Goal: Transaction & Acquisition: Purchase product/service

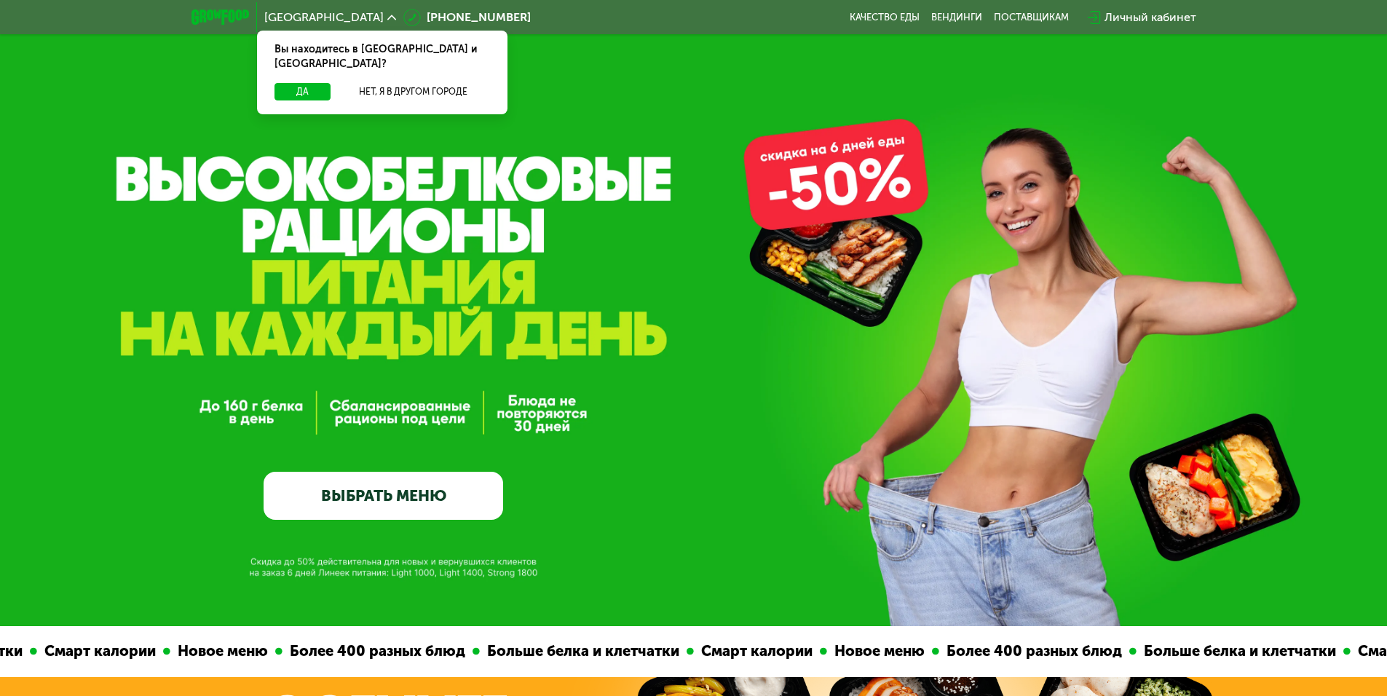
click at [392, 496] on link "ВЫБРАТЬ МЕНЮ" at bounding box center [384, 496] width 240 height 48
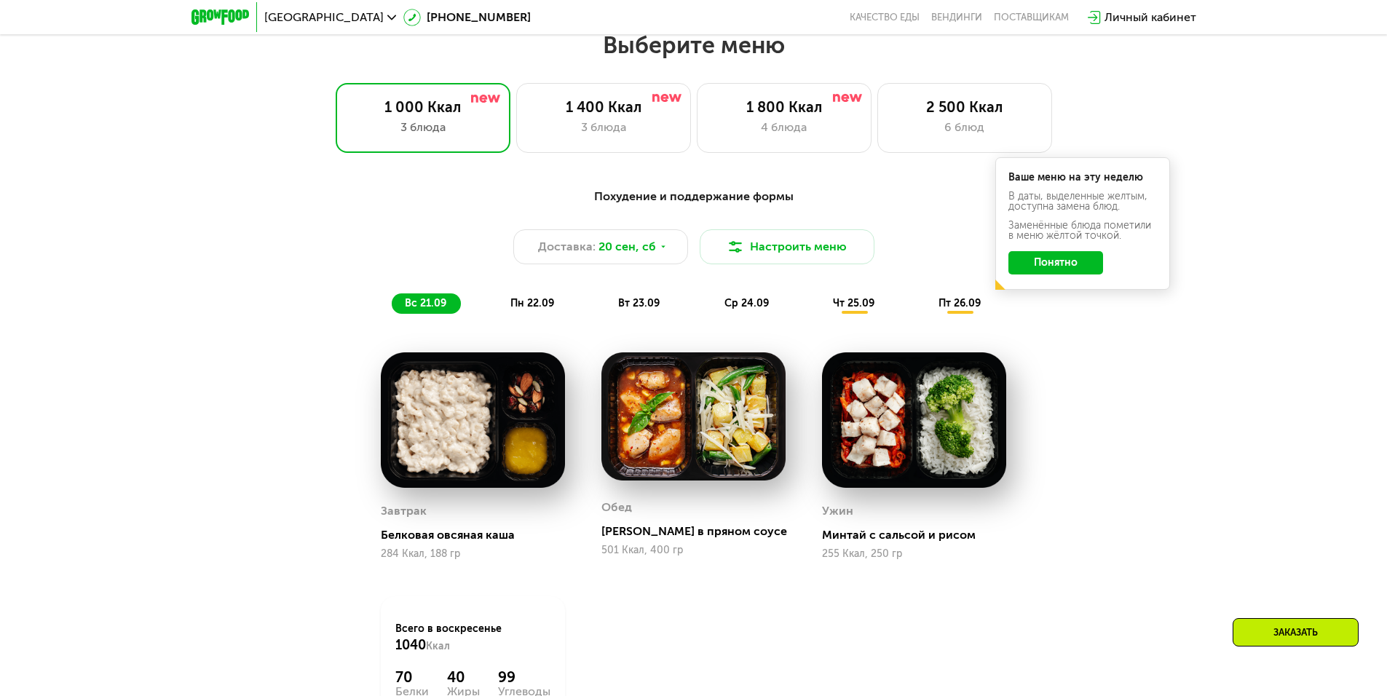
scroll to position [1207, 0]
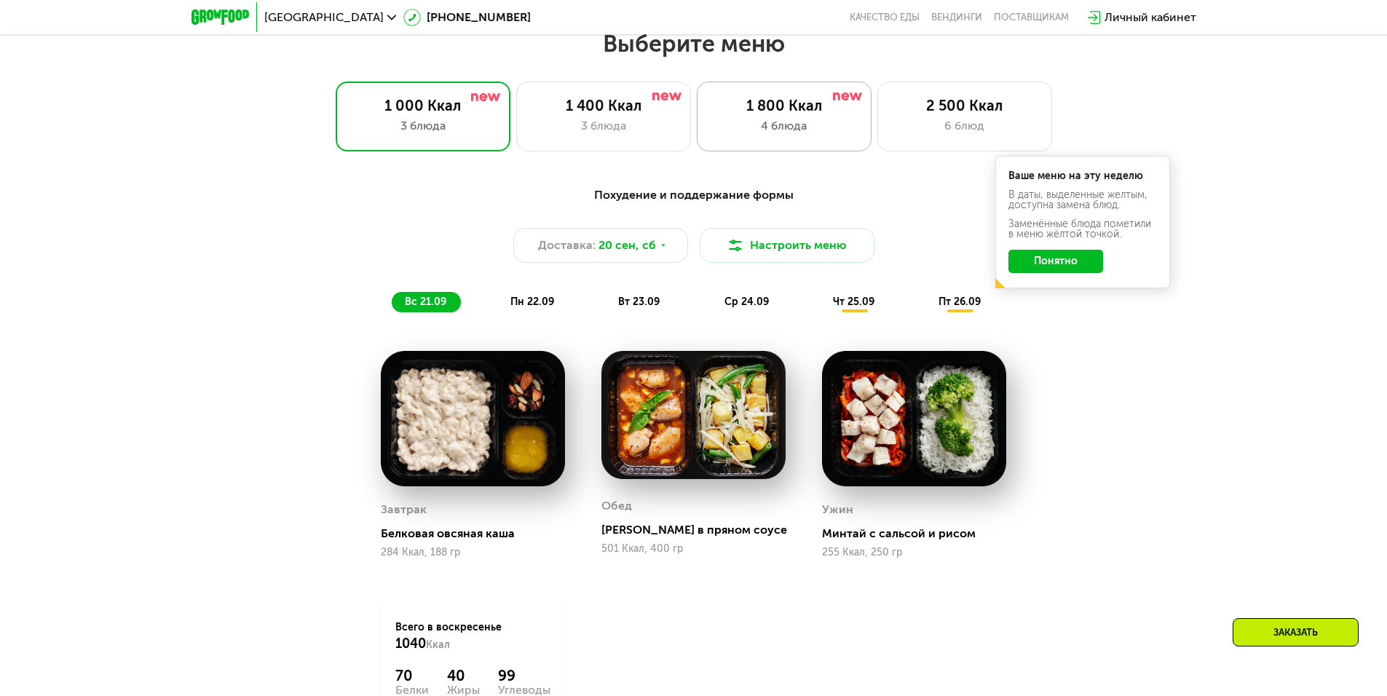
click at [729, 127] on div "4 блюда" at bounding box center [784, 125] width 144 height 17
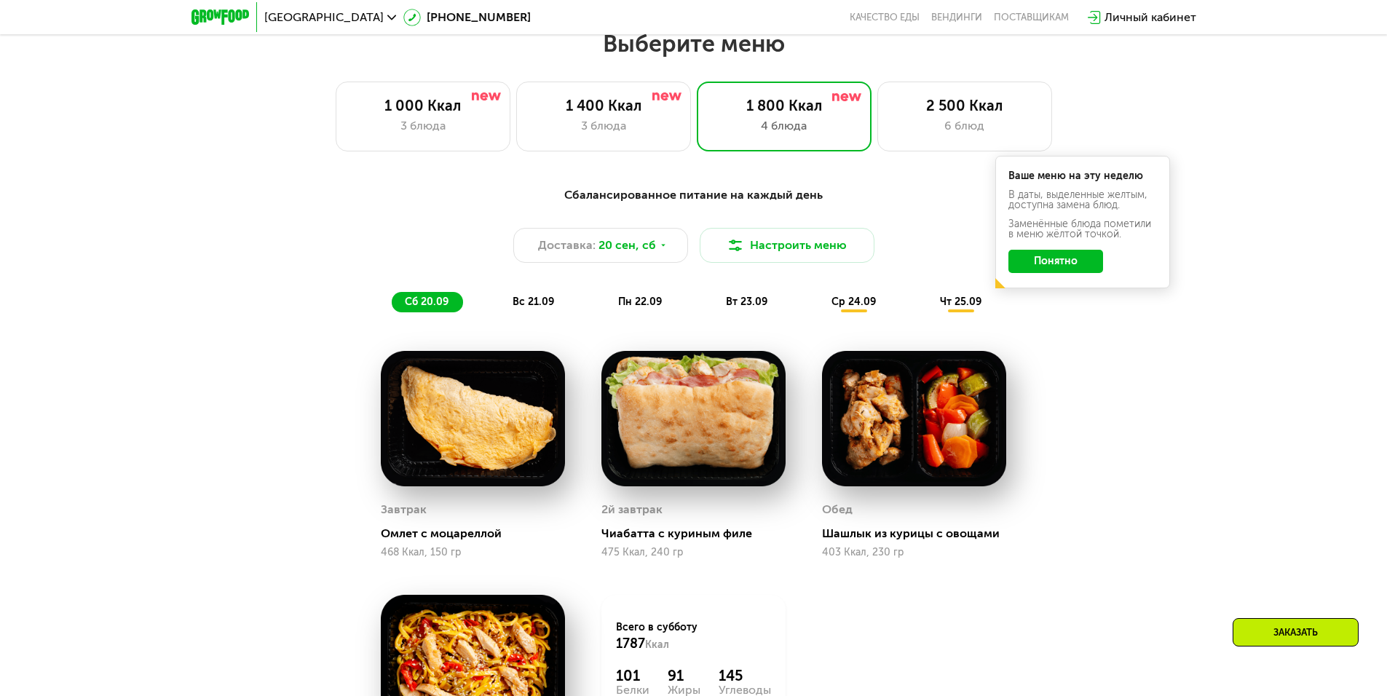
click at [1062, 273] on button "Понятно" at bounding box center [1055, 261] width 95 height 23
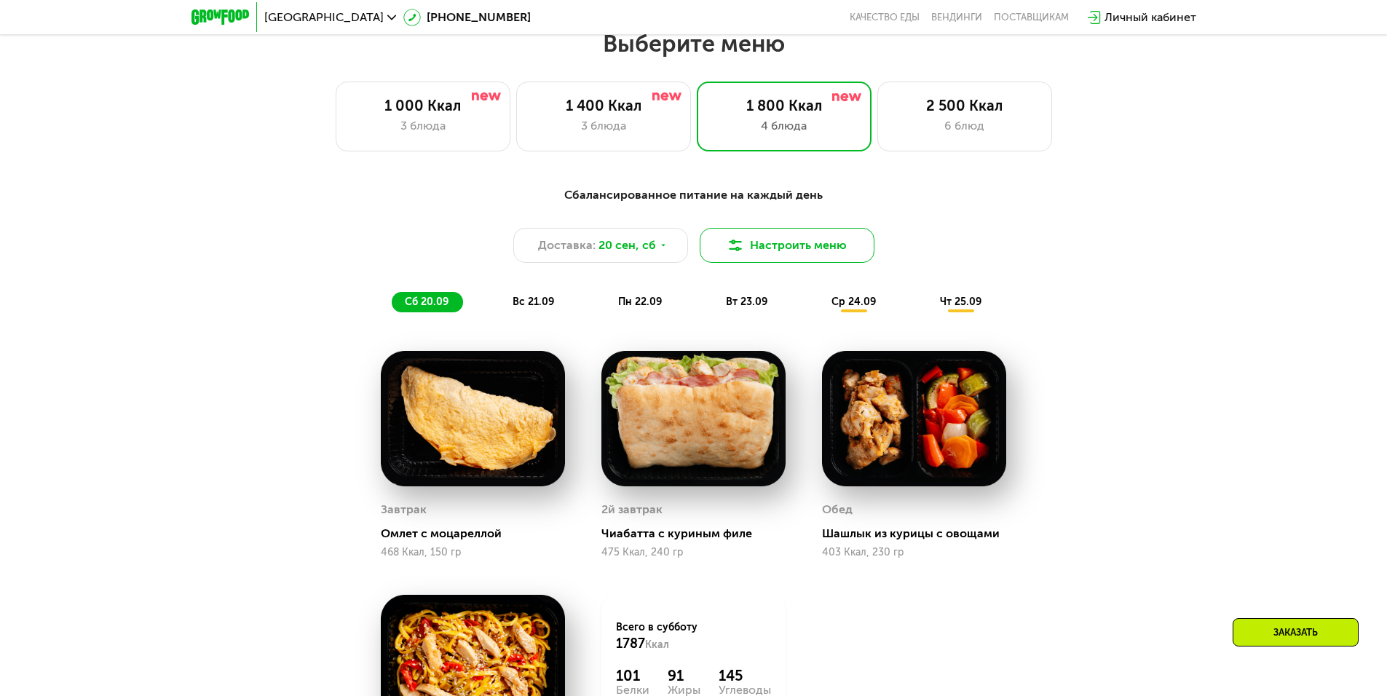
click at [756, 233] on button "Настроить меню" at bounding box center [787, 245] width 175 height 35
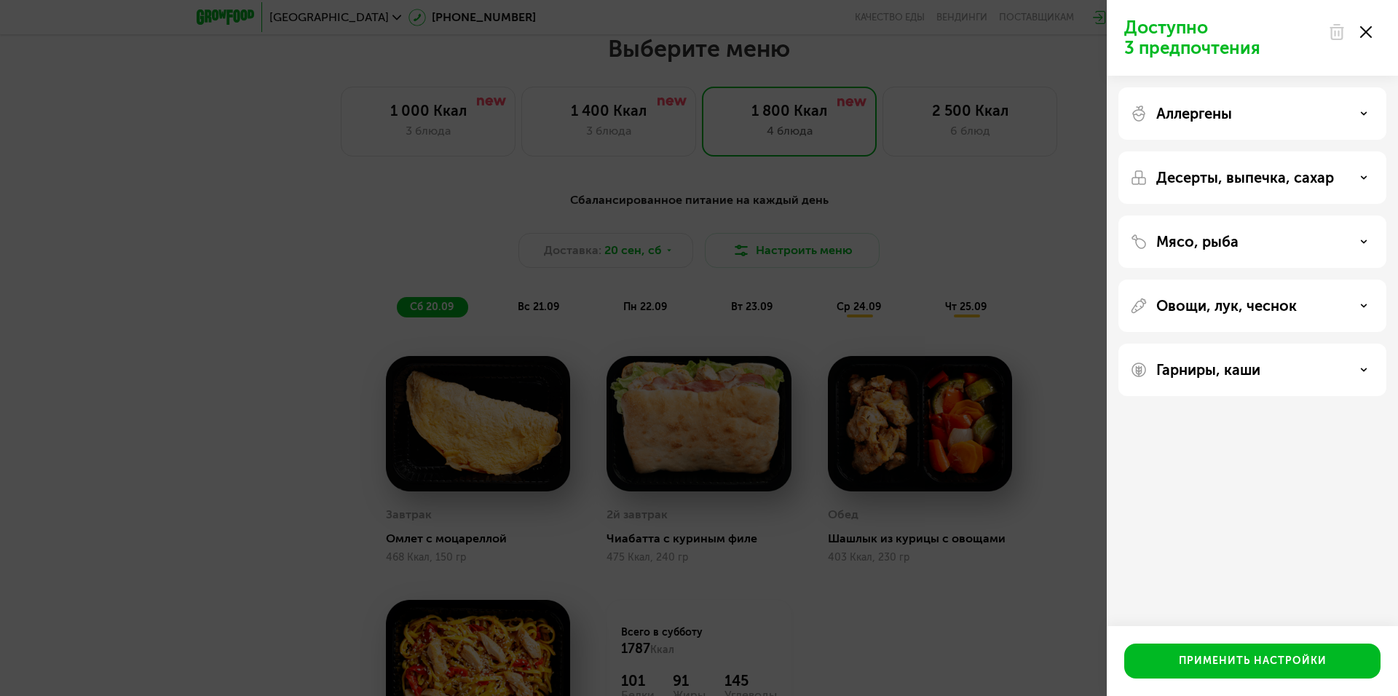
click at [758, 245] on div "Доступно 3 предпочтения Аллергены Десерты, выпечка, сахар Мясо, рыба Овощи, лук…" at bounding box center [699, 348] width 1398 height 696
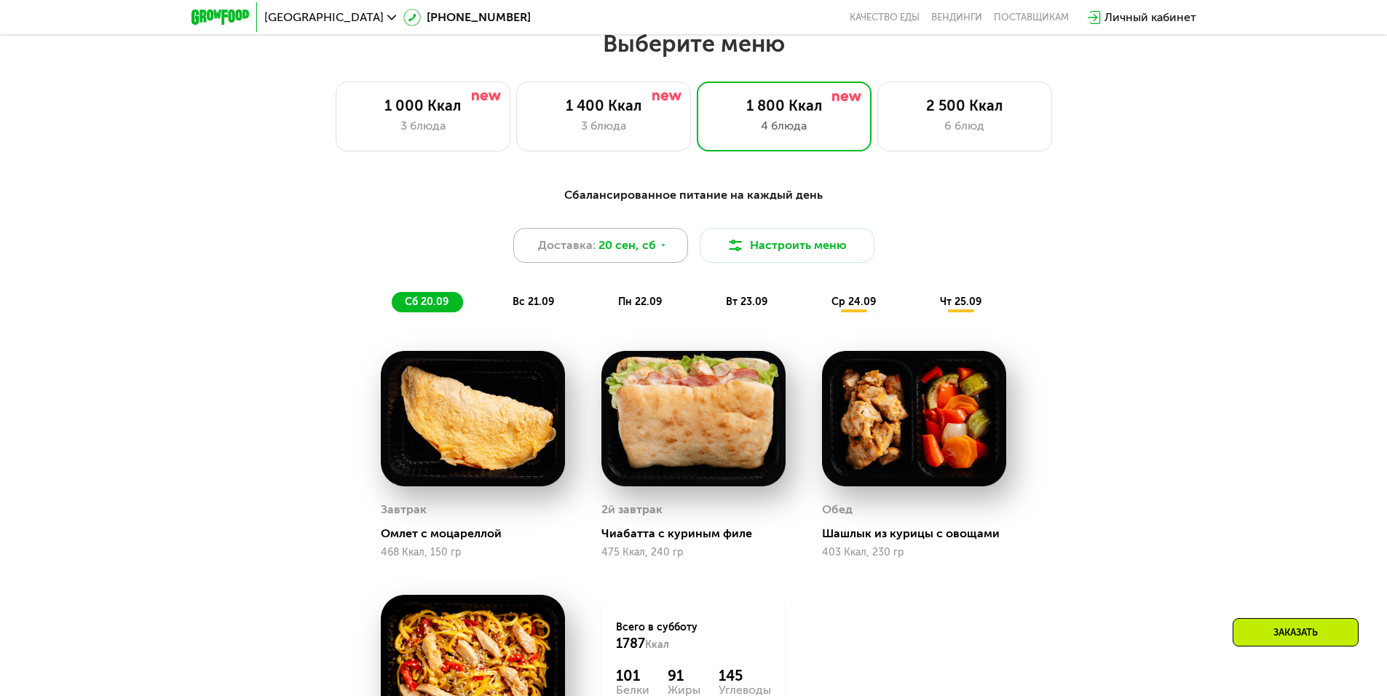
click at [651, 260] on div "Доставка: [DATE]" at bounding box center [600, 245] width 175 height 35
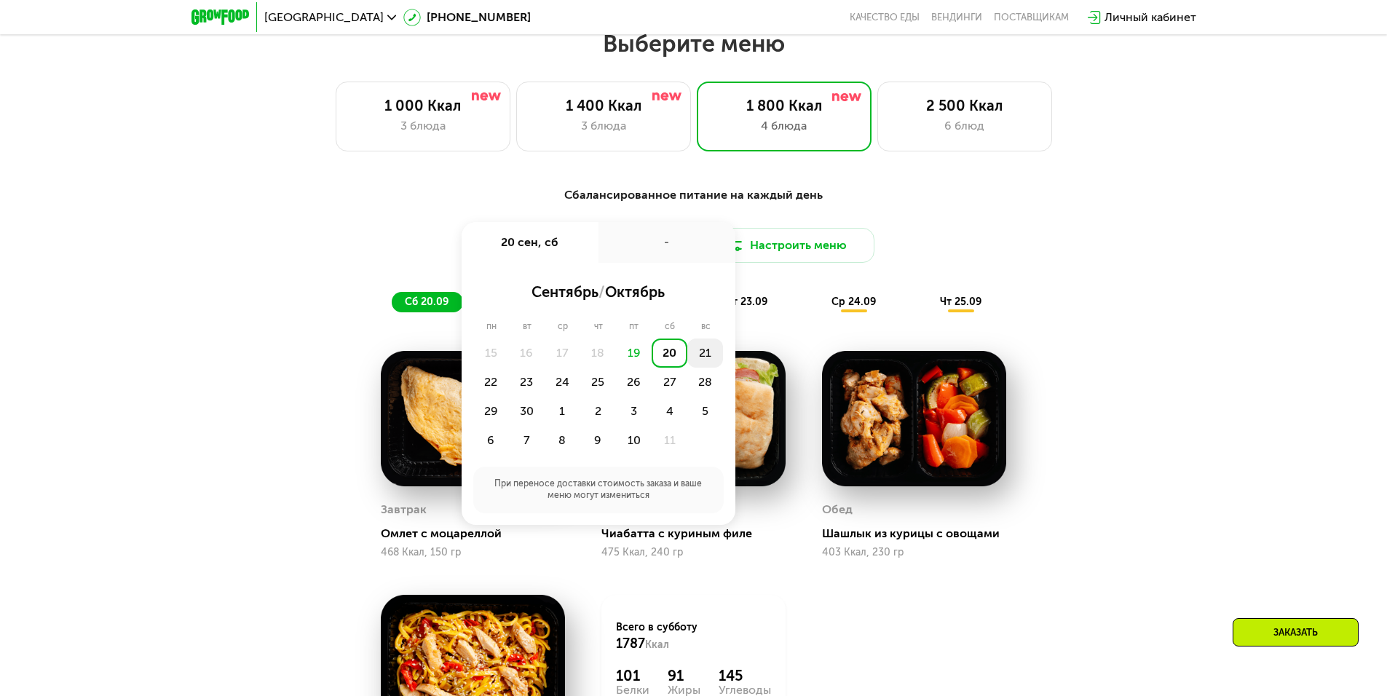
click at [704, 361] on div "21" at bounding box center [705, 353] width 36 height 29
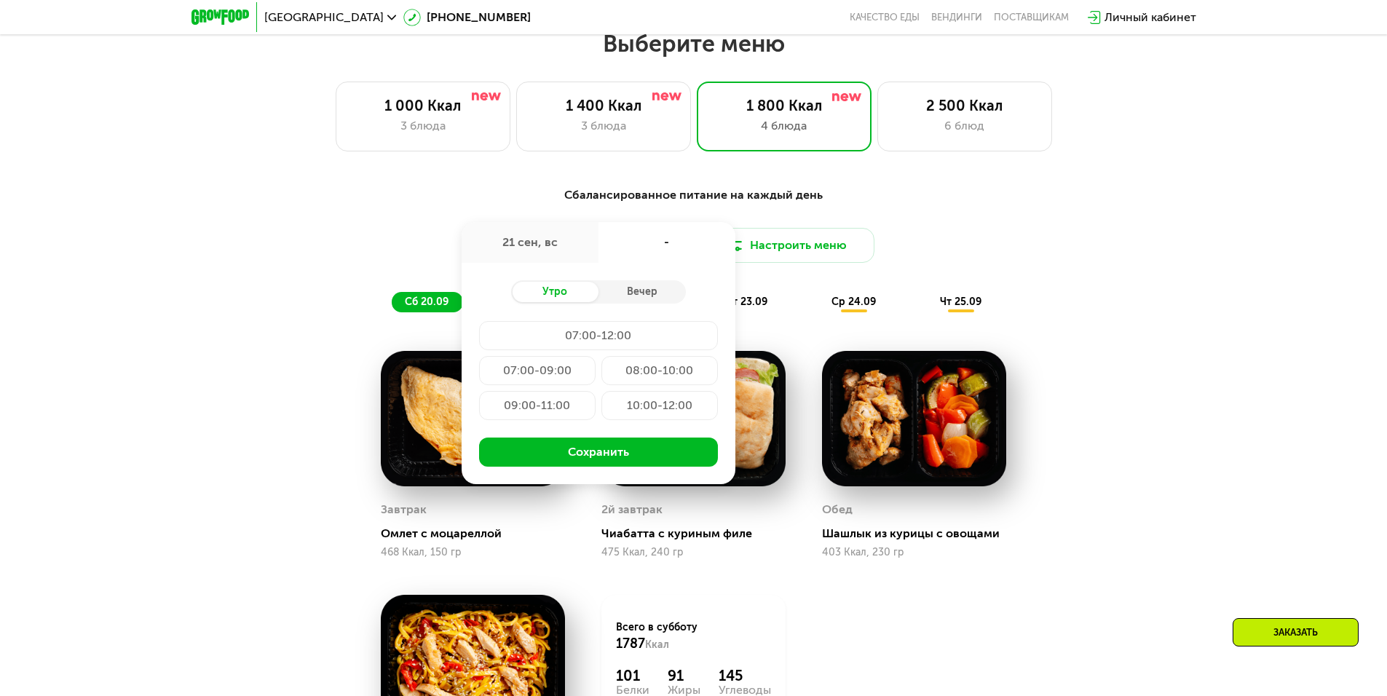
click at [322, 312] on div "Сбалансированное питание на каждый день Доставка: [DATE] сен, [GEOGRAPHIC_DATA]…" at bounding box center [694, 249] width 862 height 126
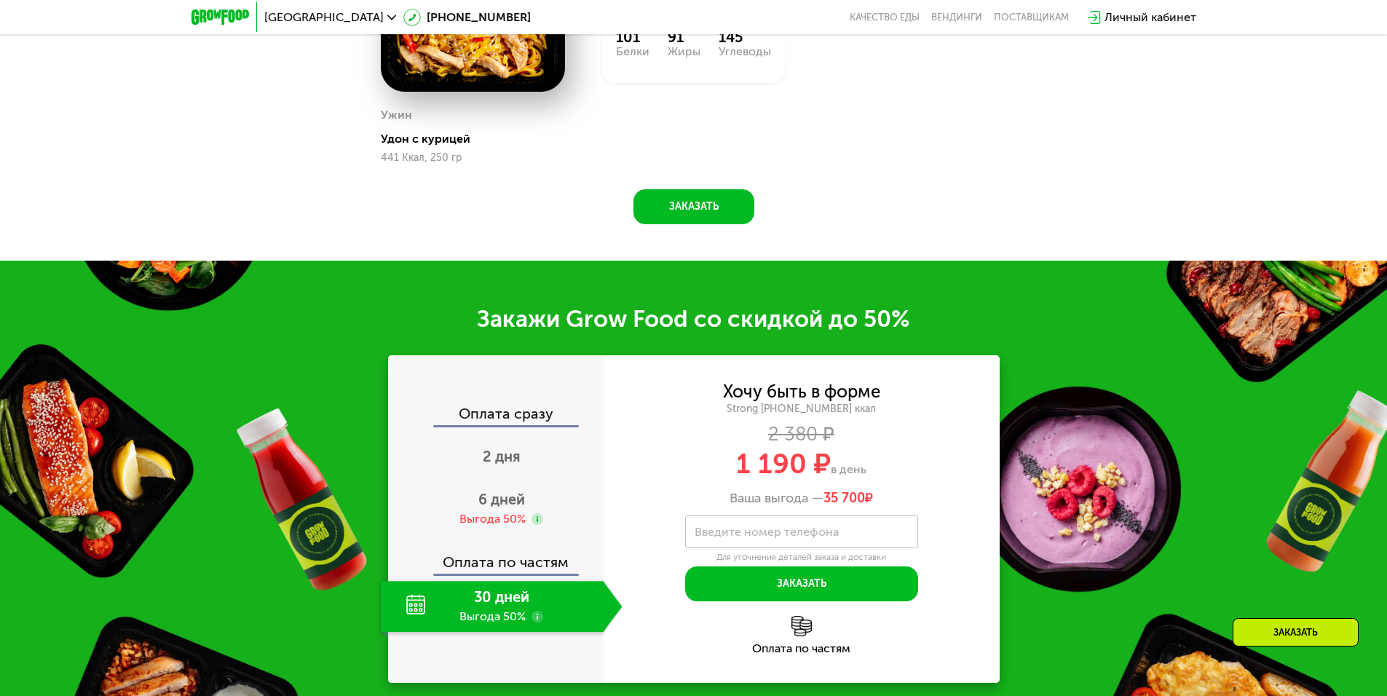
scroll to position [1863, 0]
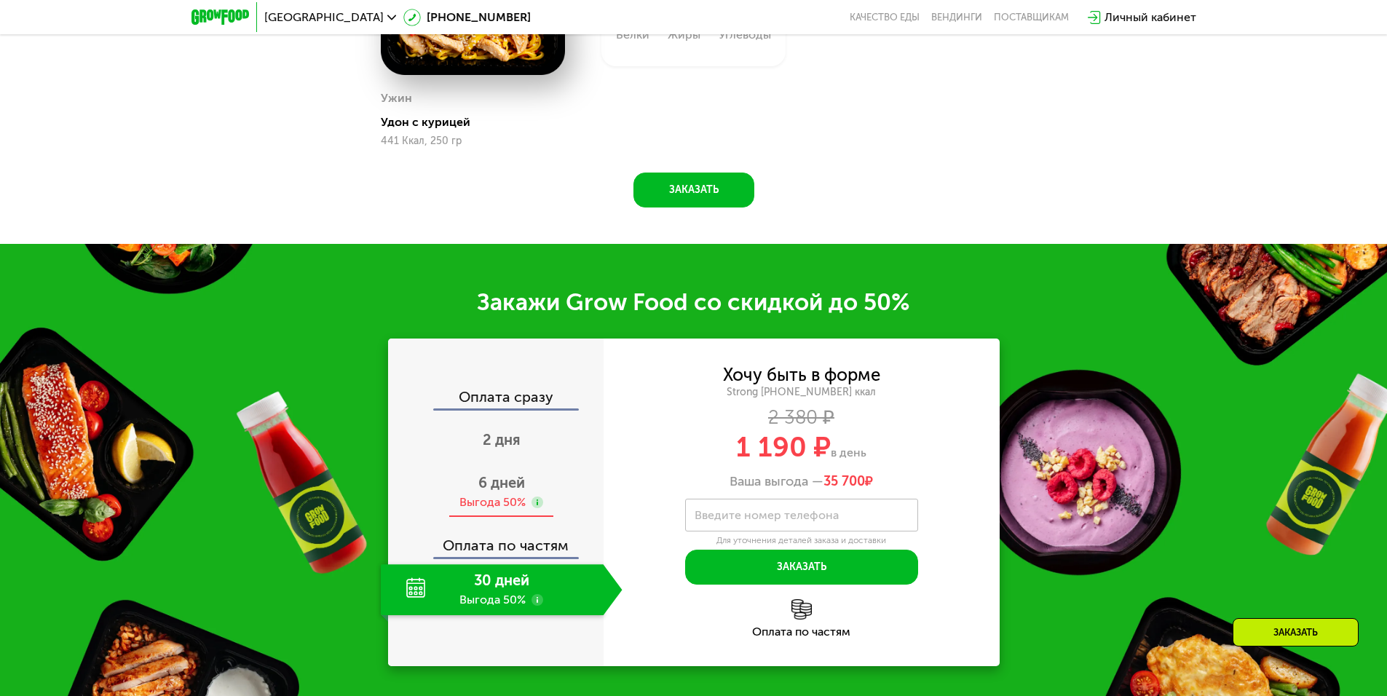
click at [518, 489] on span "6 дней" at bounding box center [501, 482] width 47 height 17
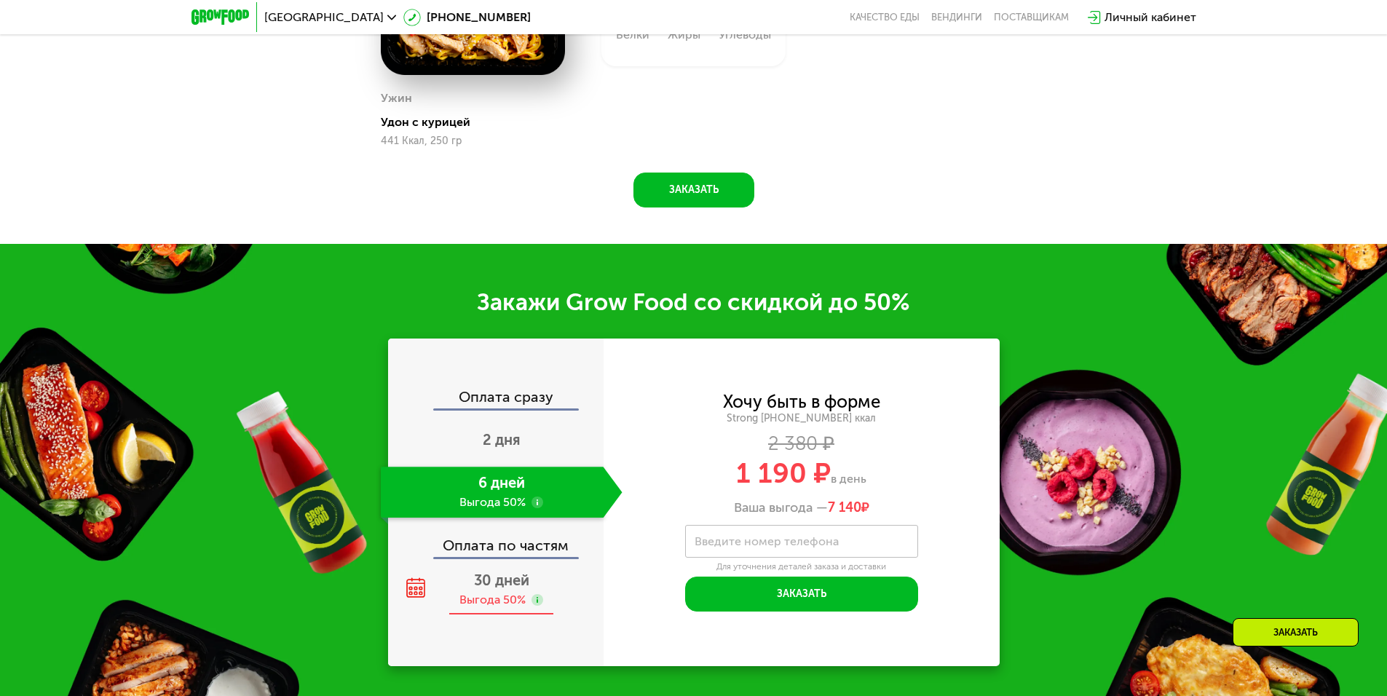
click at [506, 596] on div "30 дней Выгода 50%" at bounding box center [502, 589] width 242 height 51
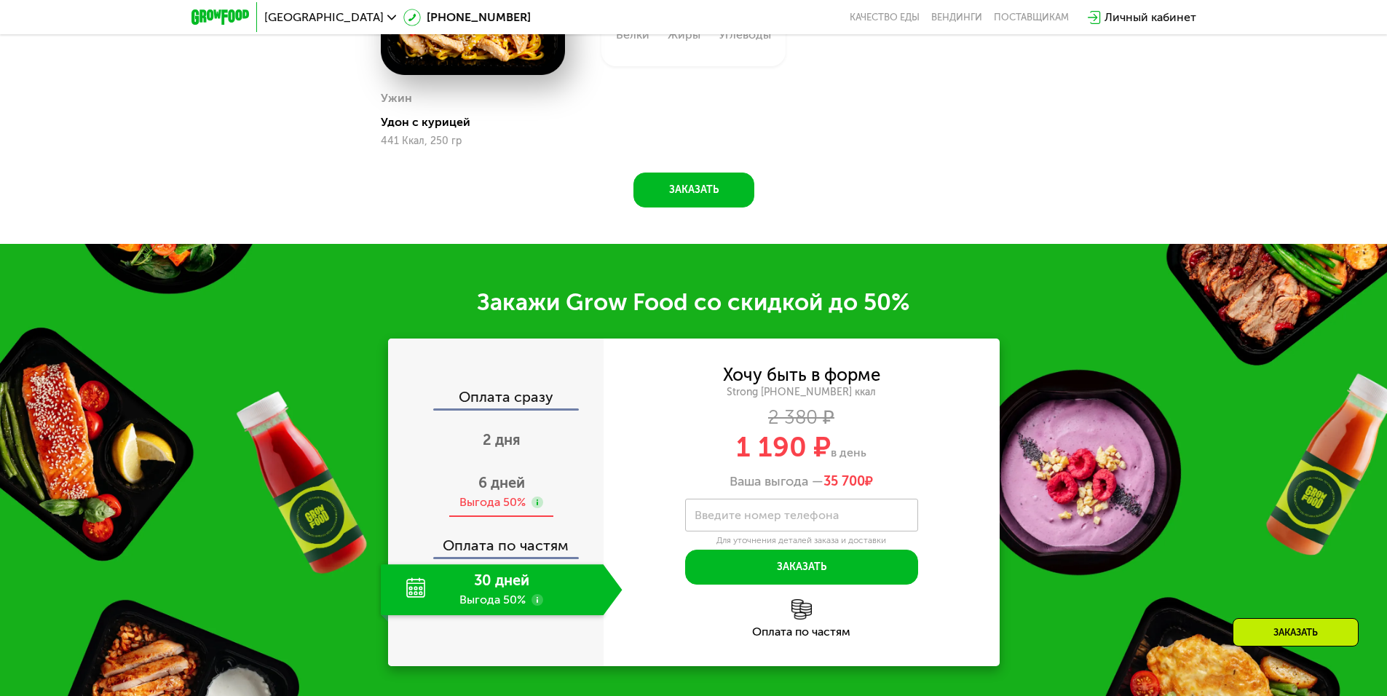
click at [540, 508] on use at bounding box center [538, 503] width 12 height 12
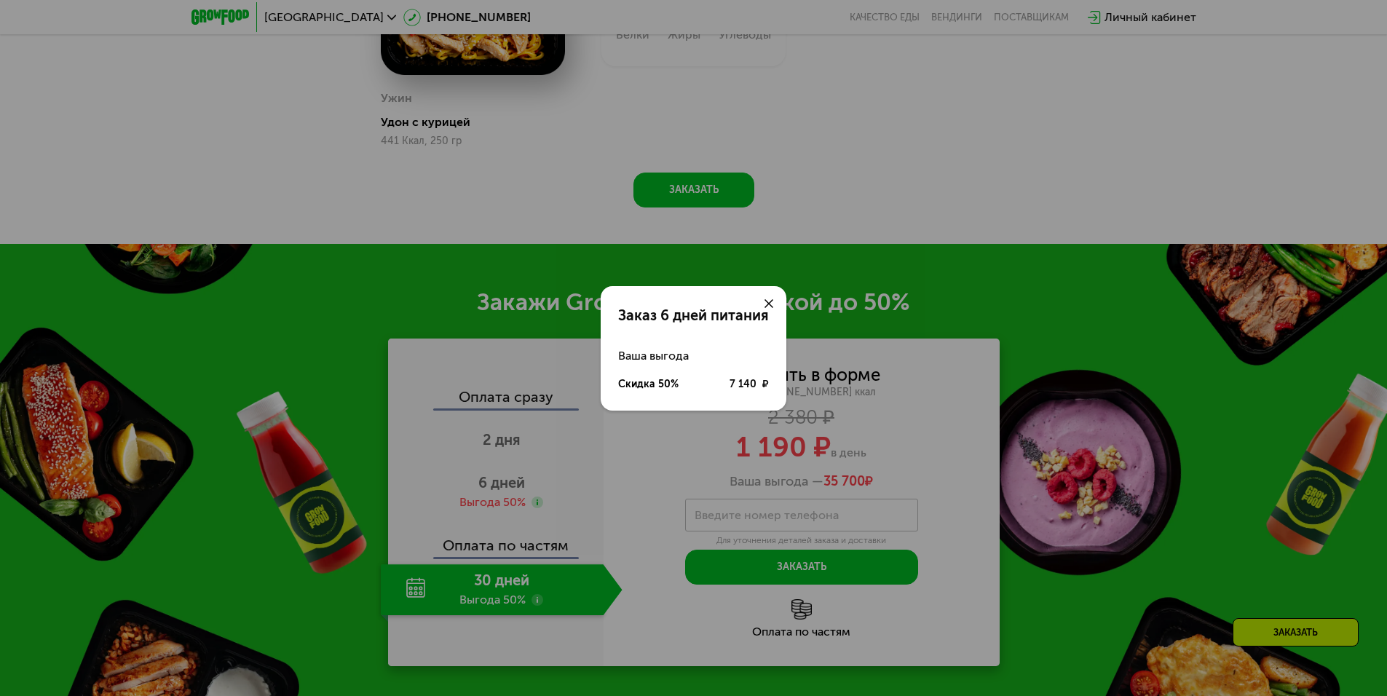
click at [773, 299] on icon at bounding box center [769, 303] width 9 height 9
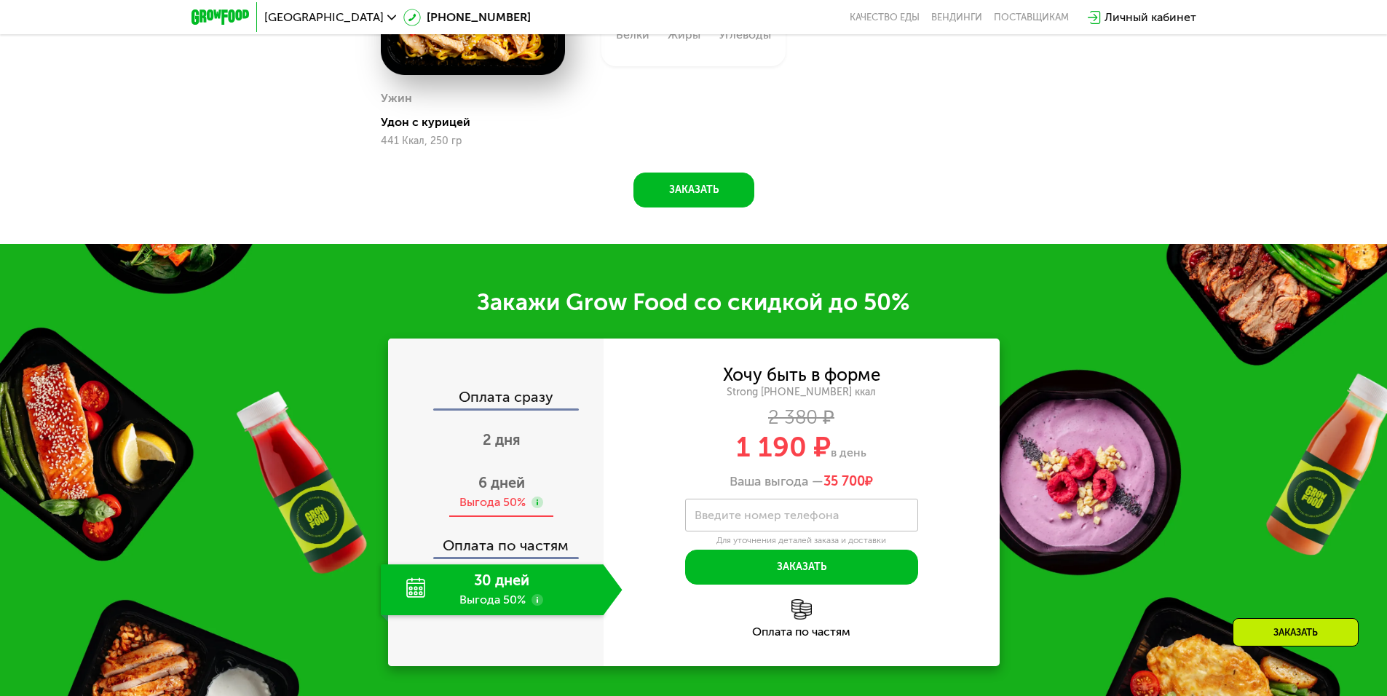
click at [510, 487] on span "6 дней" at bounding box center [501, 482] width 47 height 17
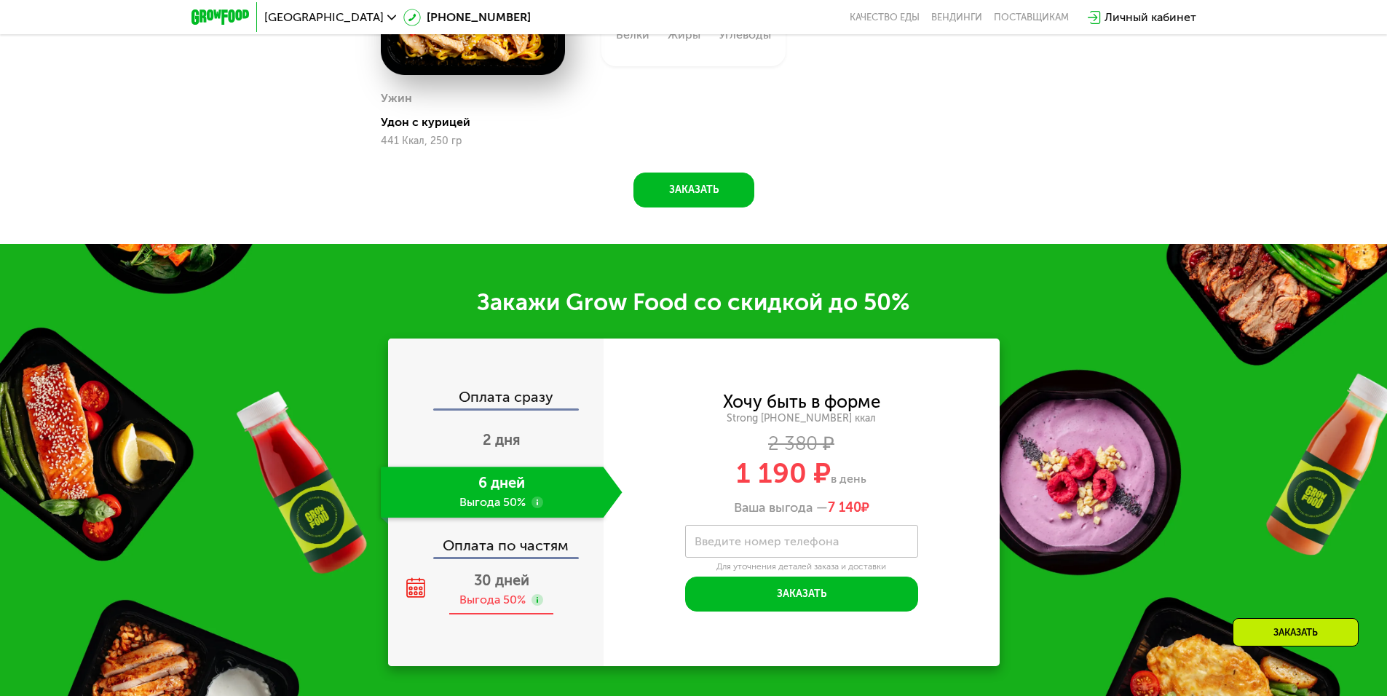
click at [536, 606] on use at bounding box center [538, 600] width 12 height 12
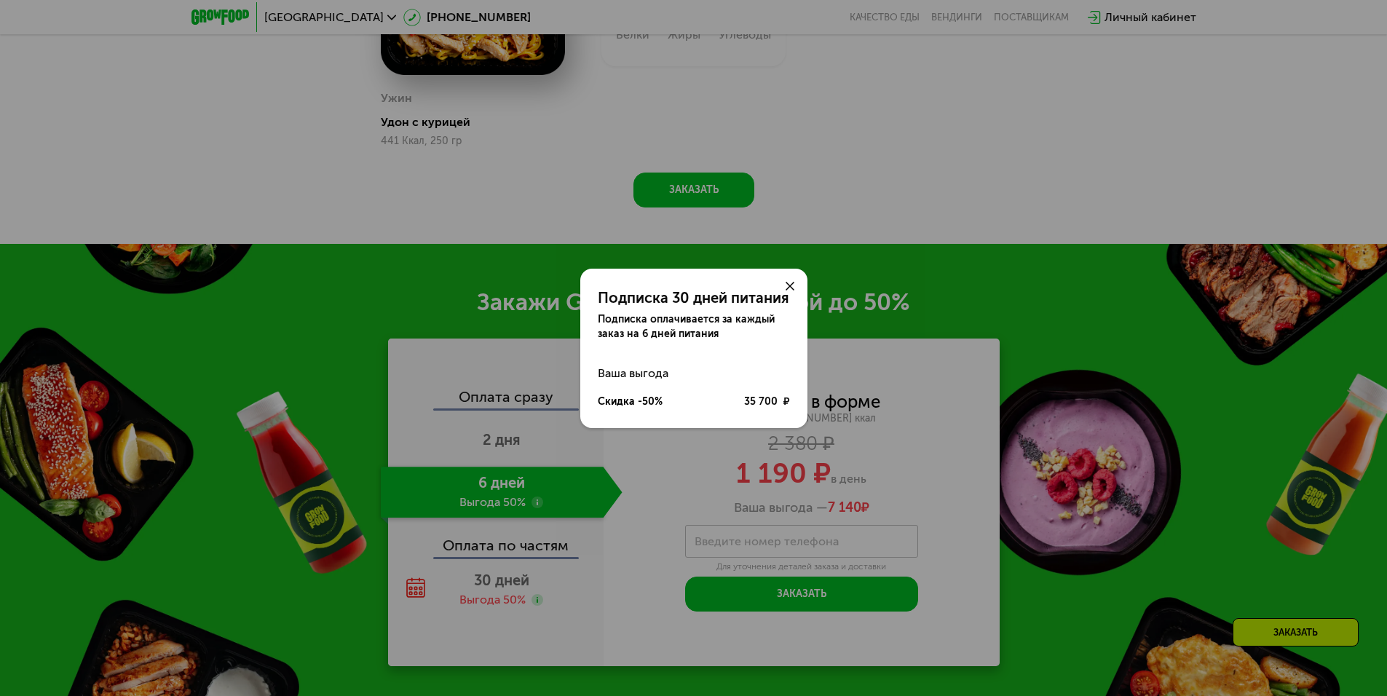
click at [802, 282] on div at bounding box center [790, 286] width 35 height 35
click at [789, 282] on icon at bounding box center [790, 286] width 9 height 9
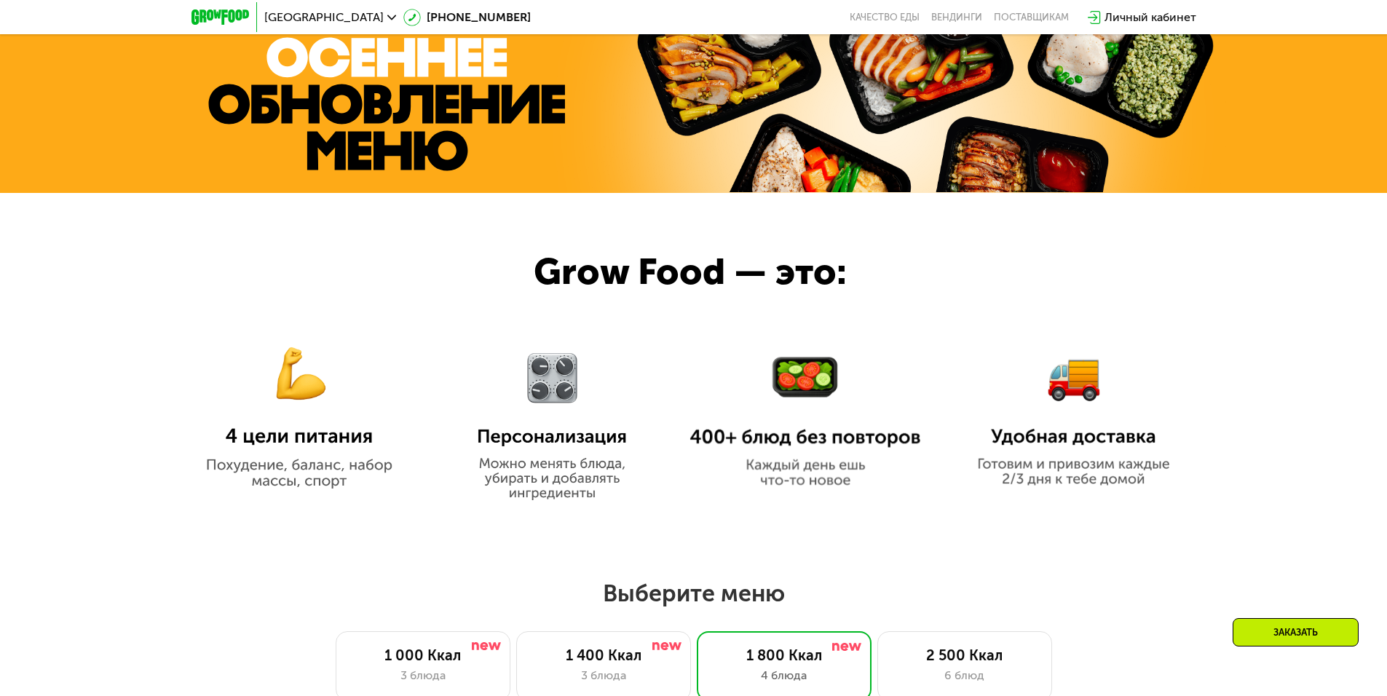
scroll to position [552, 0]
